Goal: Task Accomplishment & Management: Manage account settings

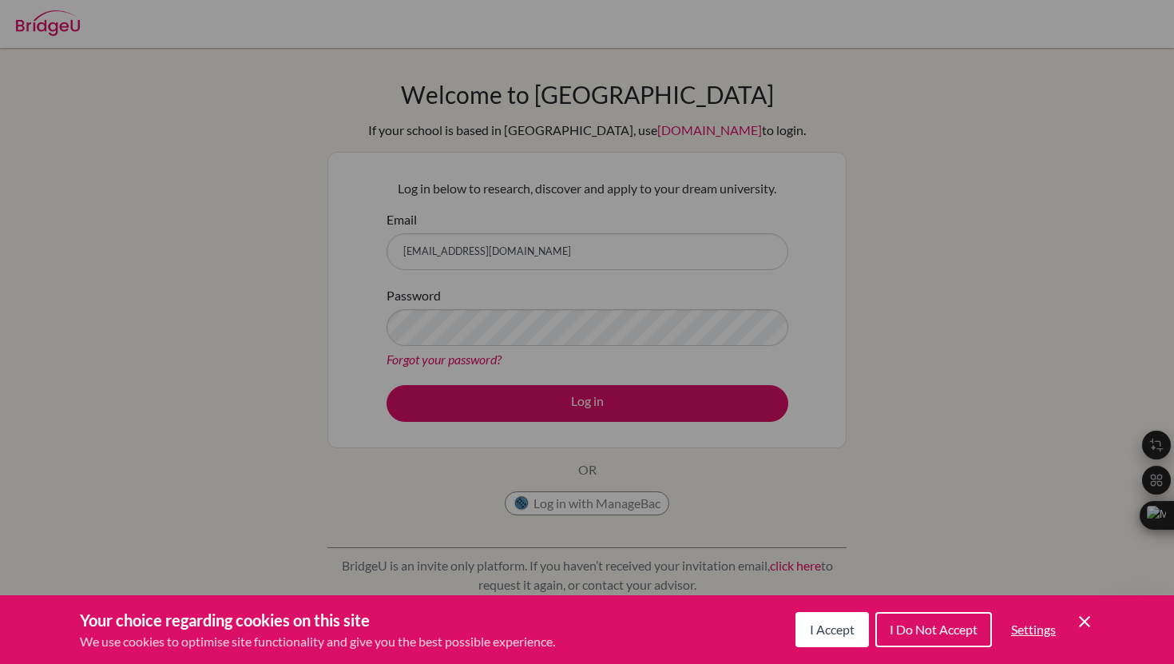
click at [831, 633] on span "I Accept" at bounding box center [832, 628] width 45 height 15
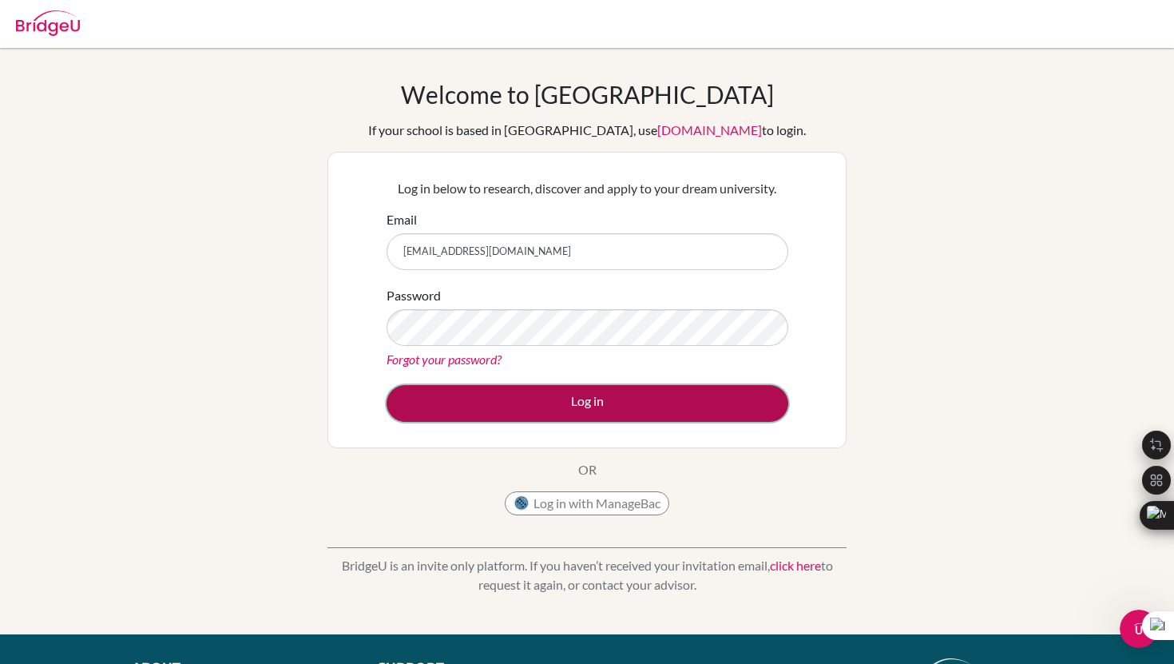
click at [556, 411] on button "Log in" at bounding box center [588, 403] width 402 height 37
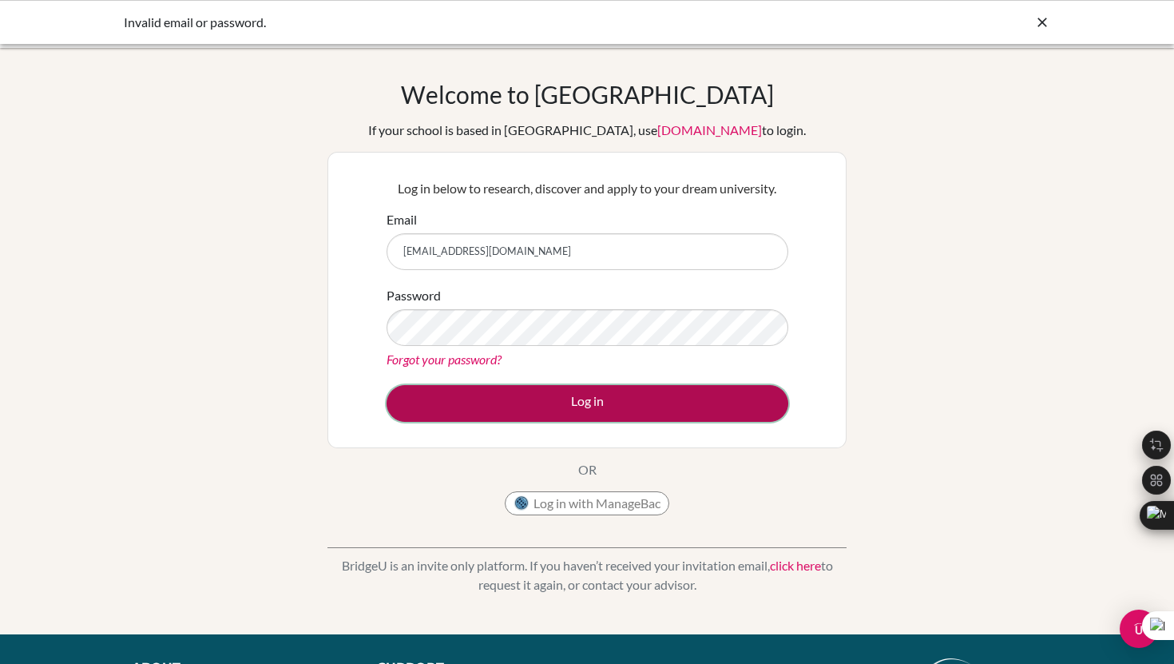
click at [518, 392] on button "Log in" at bounding box center [588, 403] width 402 height 37
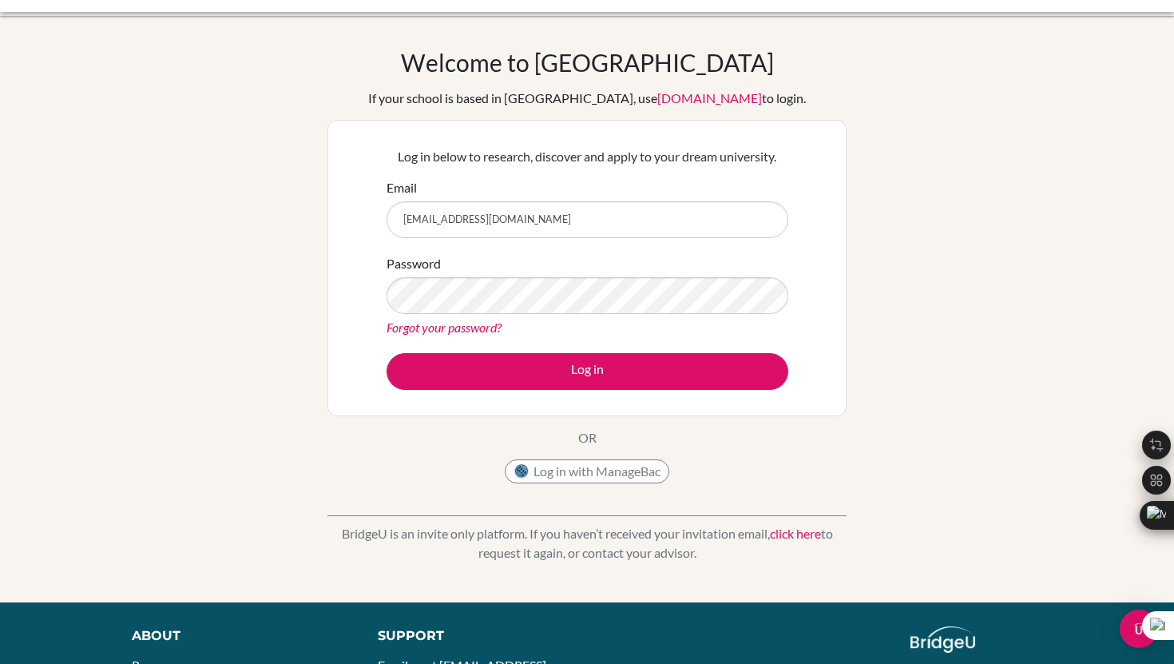
scroll to position [38, 0]
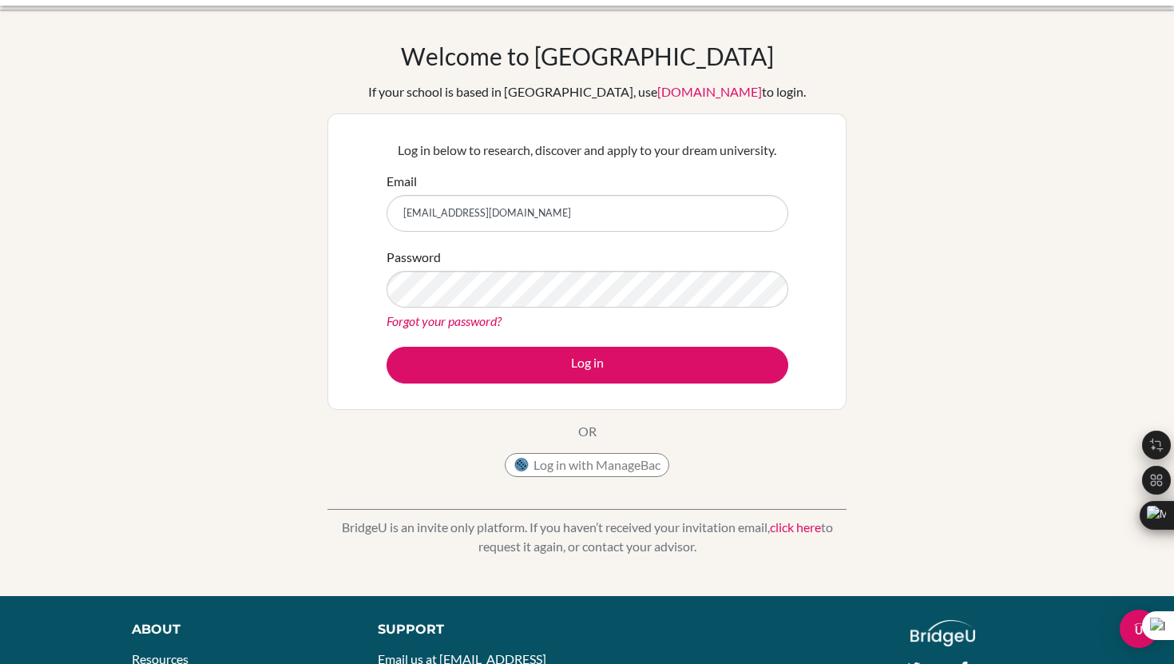
click at [793, 522] on link "click here" at bounding box center [795, 526] width 51 height 15
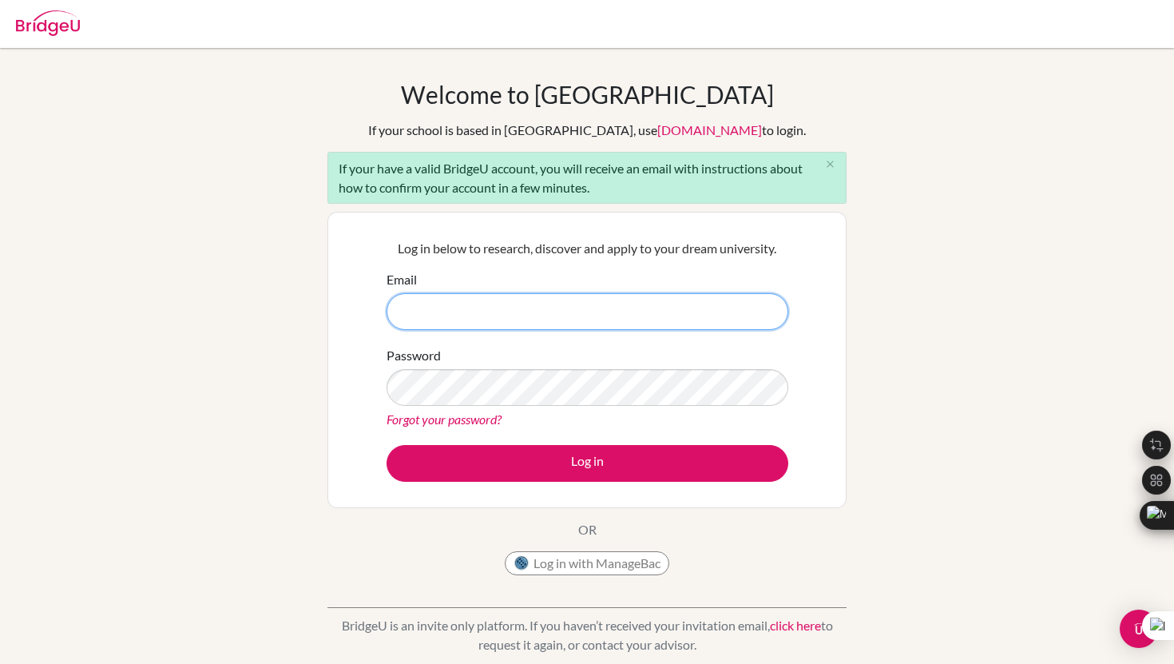
click at [624, 305] on input "Email" at bounding box center [588, 311] width 402 height 37
type input "[EMAIL_ADDRESS][DOMAIN_NAME]"
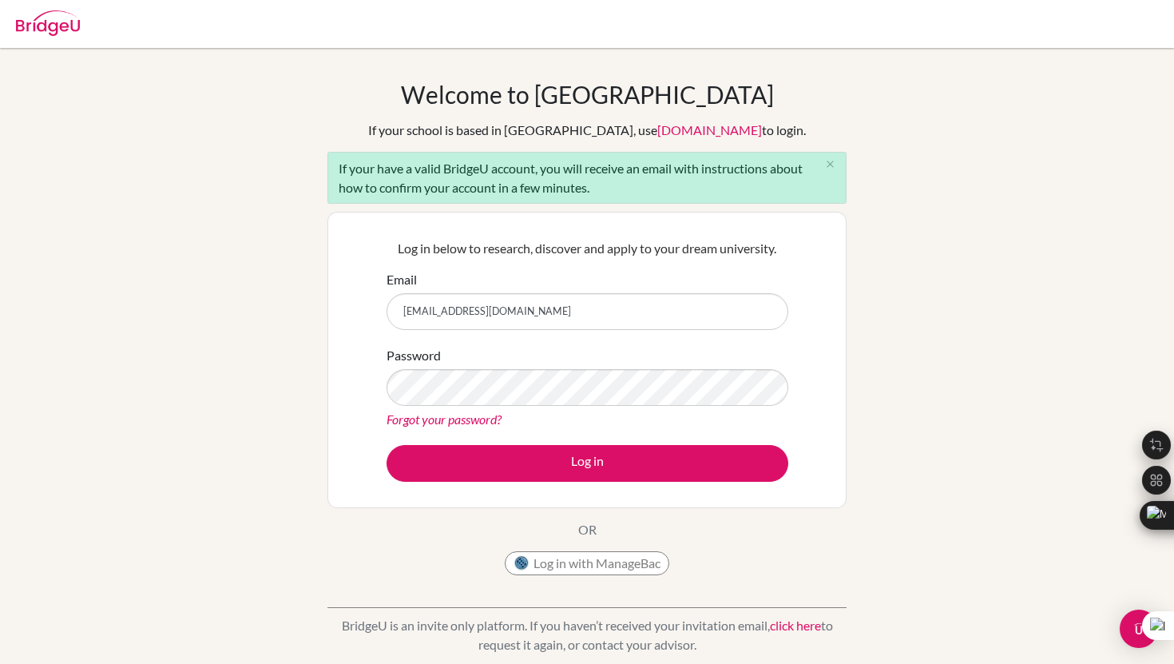
click at [449, 414] on link "Forgot your password?" at bounding box center [444, 418] width 115 height 15
click at [831, 164] on icon "close" at bounding box center [830, 164] width 12 height 12
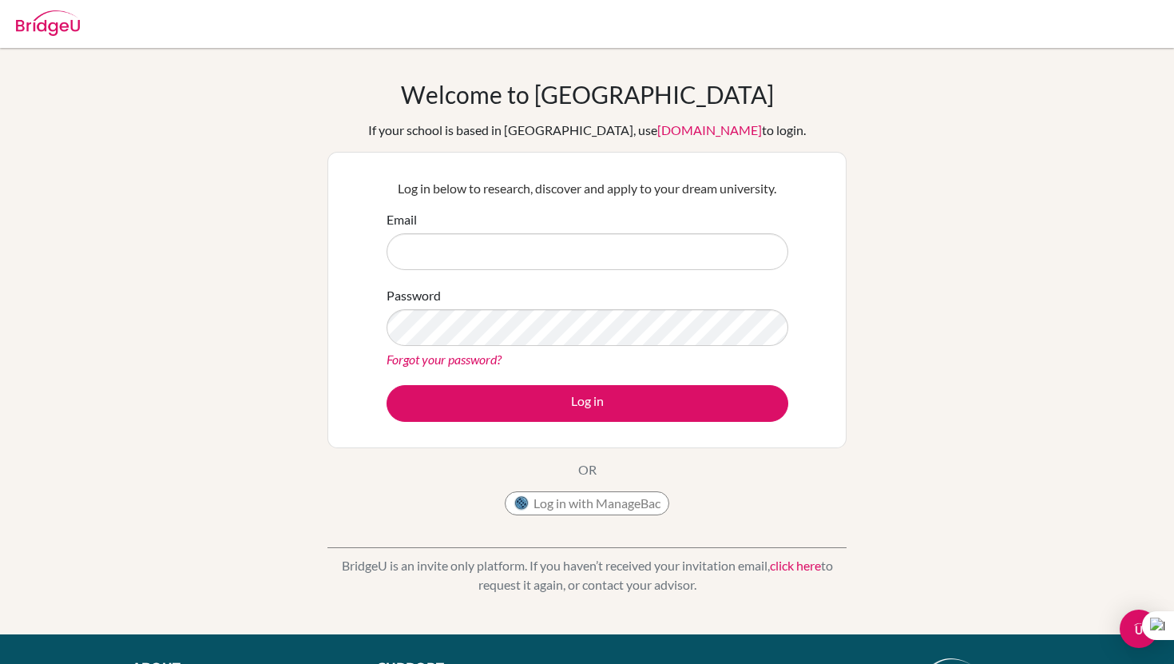
click at [581, 239] on input "Email" at bounding box center [588, 251] width 402 height 37
type input "[EMAIL_ADDRESS][DOMAIN_NAME]"
click at [684, 128] on link "[DOMAIN_NAME]" at bounding box center [709, 129] width 105 height 15
click at [580, 353] on div "Forgot your password?" at bounding box center [588, 359] width 402 height 19
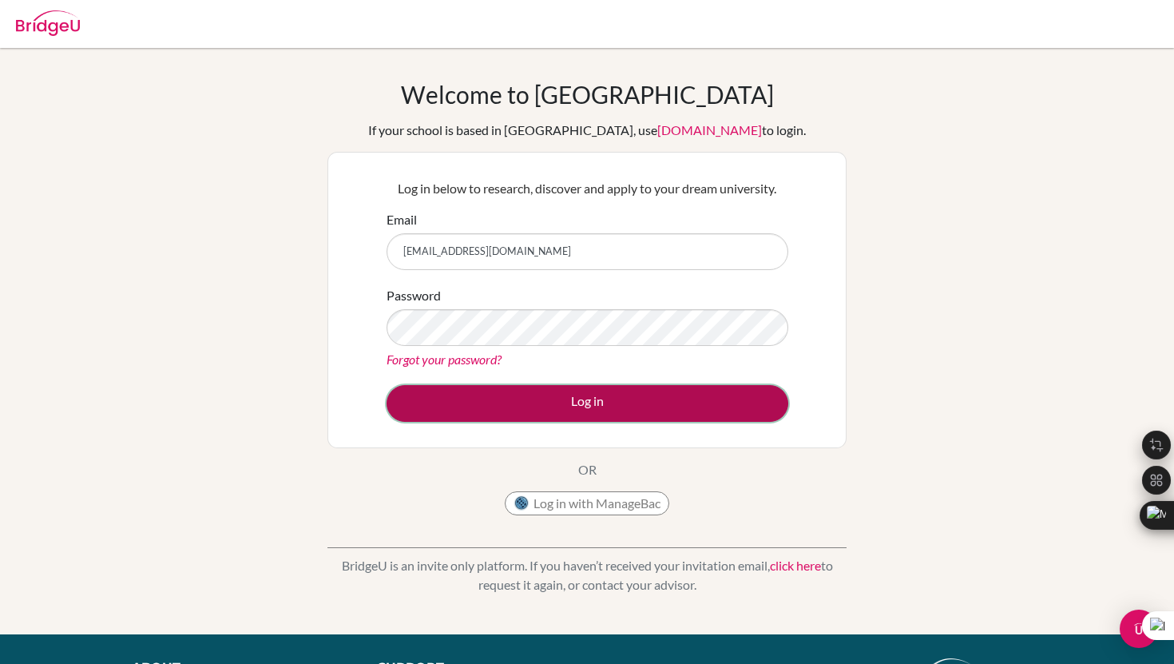
click at [612, 403] on button "Log in" at bounding box center [588, 403] width 402 height 37
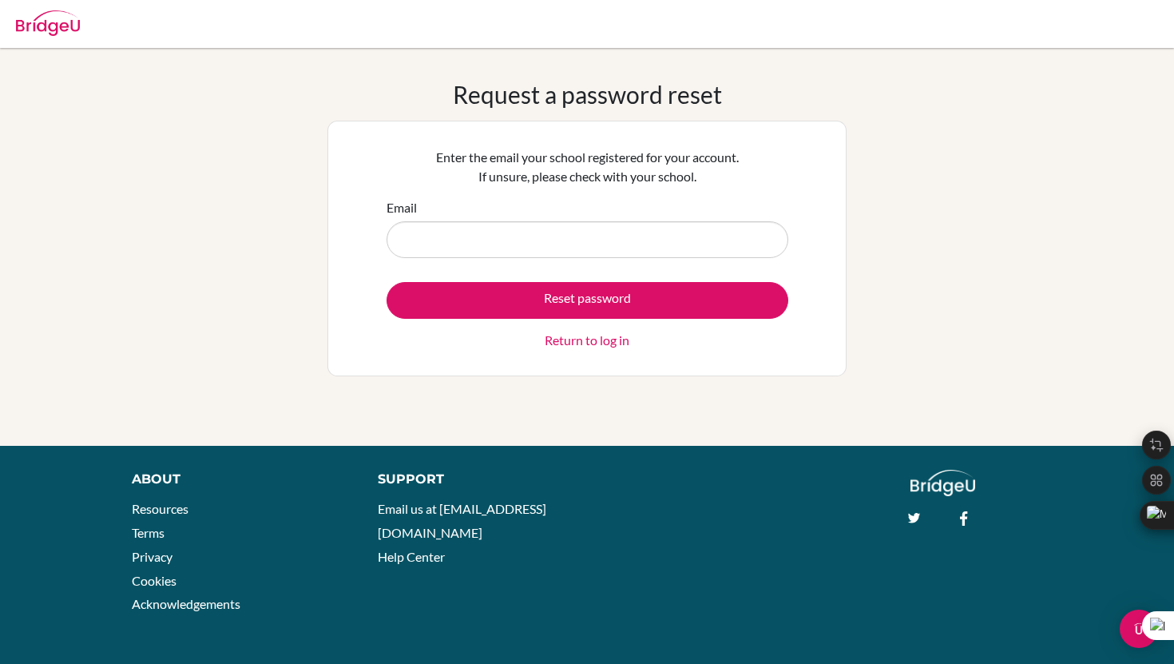
click at [658, 245] on input "Email" at bounding box center [588, 239] width 402 height 37
type input "[EMAIL_ADDRESS][DOMAIN_NAME]"
click at [594, 343] on link "Return to log in" at bounding box center [587, 340] width 85 height 19
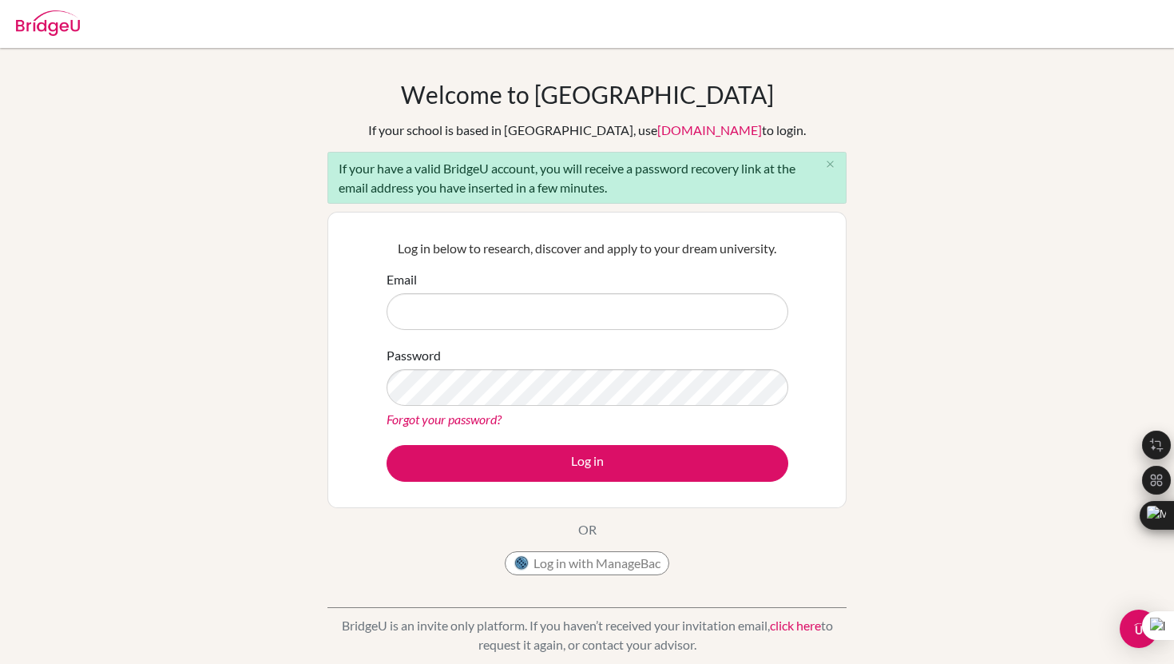
click at [792, 620] on link "click here" at bounding box center [795, 624] width 51 height 15
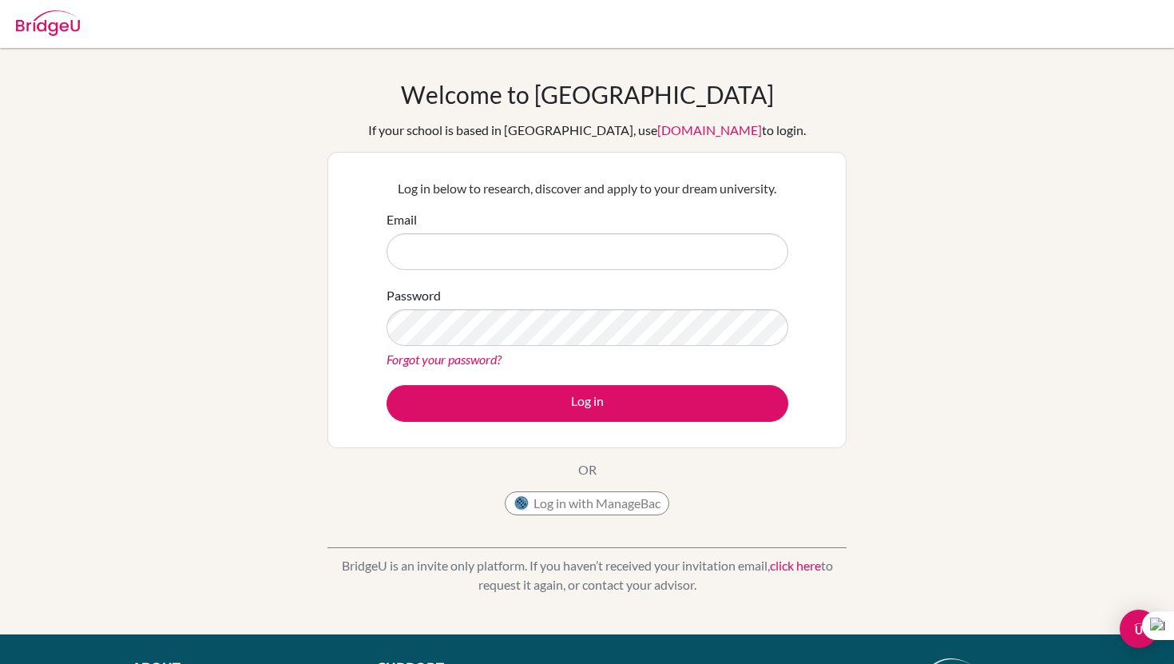
type input "[EMAIL_ADDRESS][DOMAIN_NAME]"
